Goal: Check status

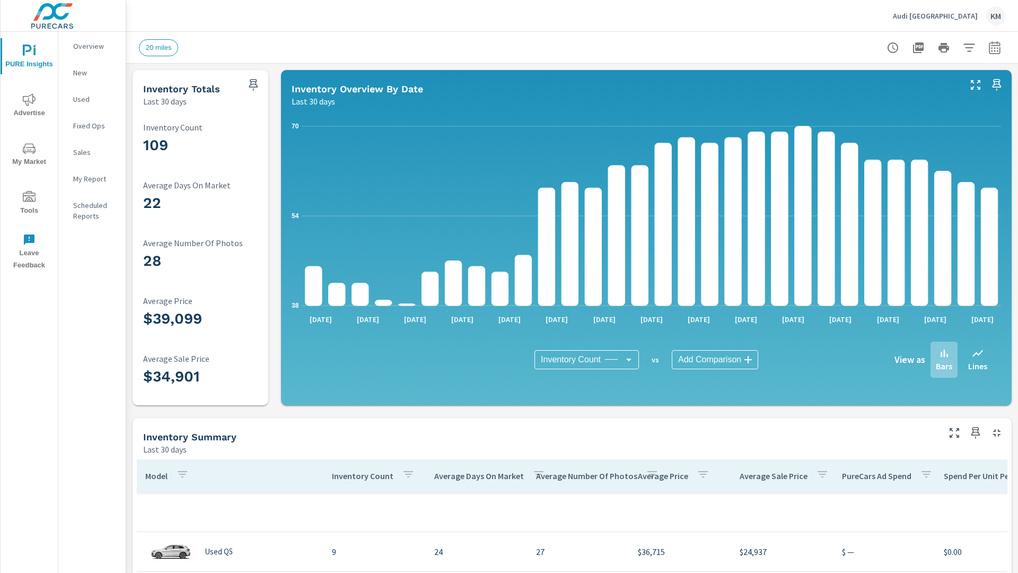
click at [995, 47] on icon "button" at bounding box center [994, 49] width 7 height 4
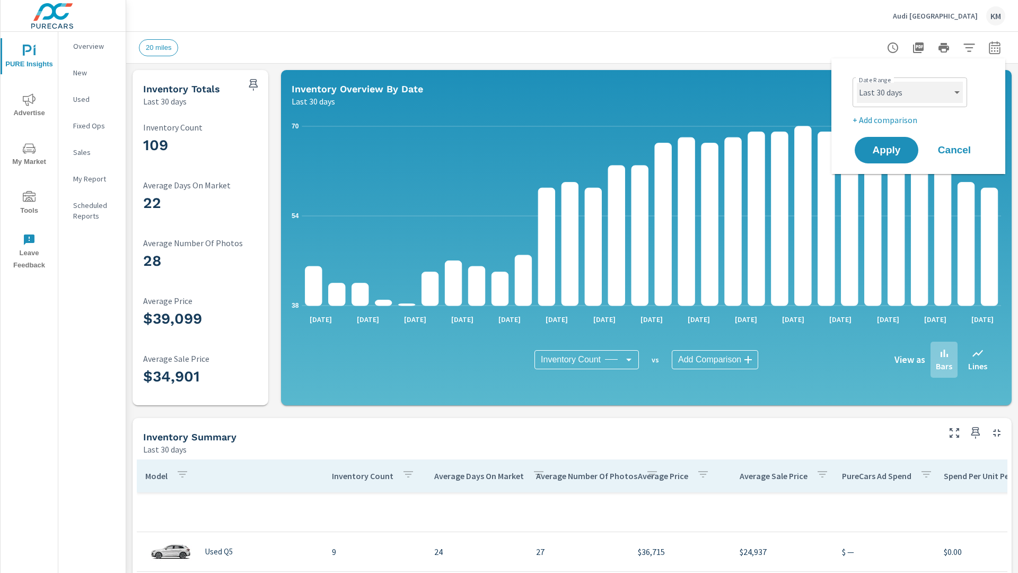
click at [910, 92] on select "Custom [DATE] Last week Last 7 days Last 14 days Last 30 days Last 45 days Last…" at bounding box center [910, 92] width 106 height 21
click at [857, 82] on select "Custom [DATE] Last week Last 7 days Last 14 days Last 30 days Last 45 days Last…" at bounding box center [910, 92] width 106 height 21
select select "Last 45 days"
click at [886, 150] on span "Apply" at bounding box center [886, 150] width 43 height 10
